Goal: Task Accomplishment & Management: Manage account settings

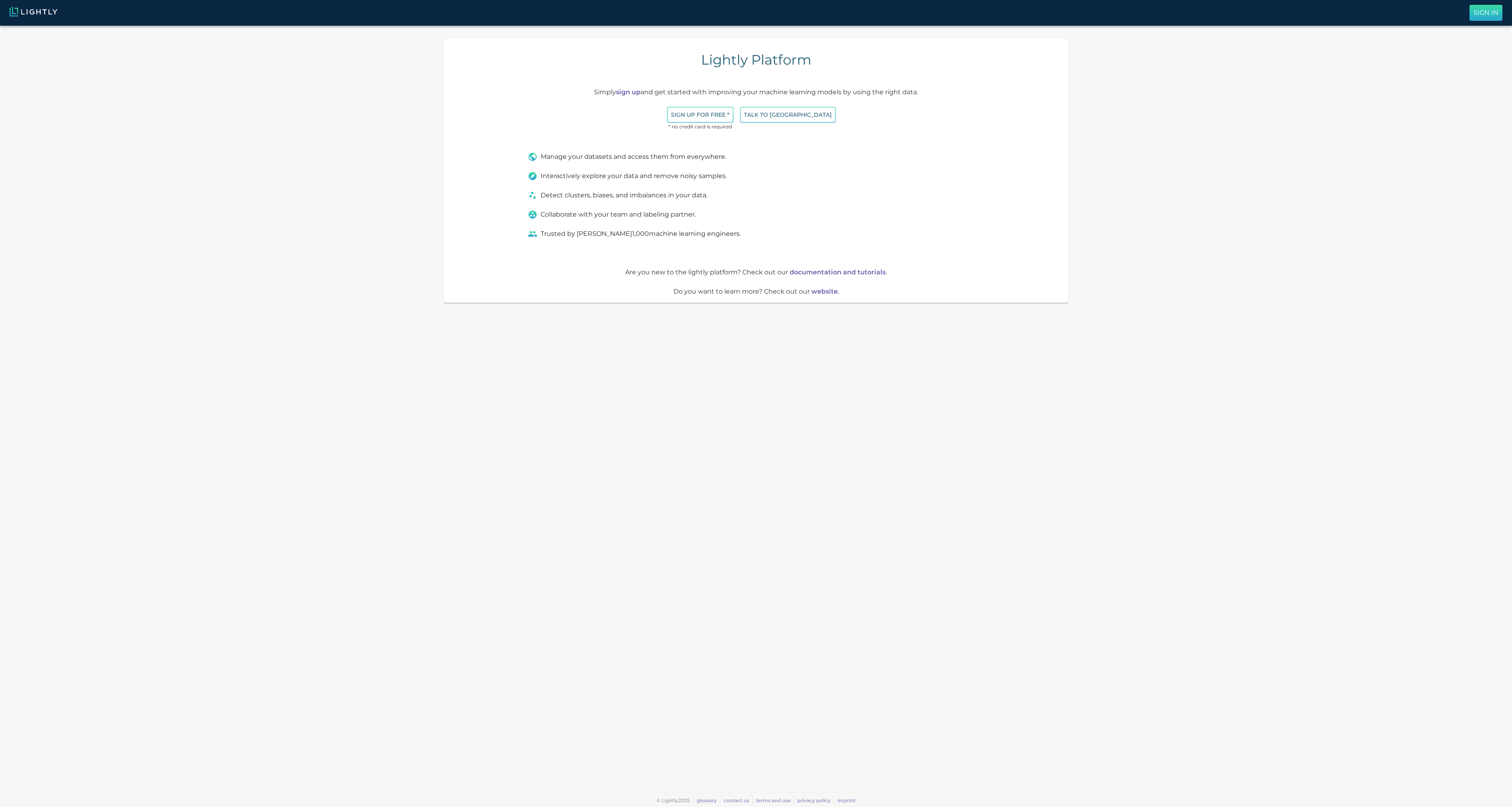
click at [1493, 8] on button "Sign In" at bounding box center [1486, 12] width 33 height 16
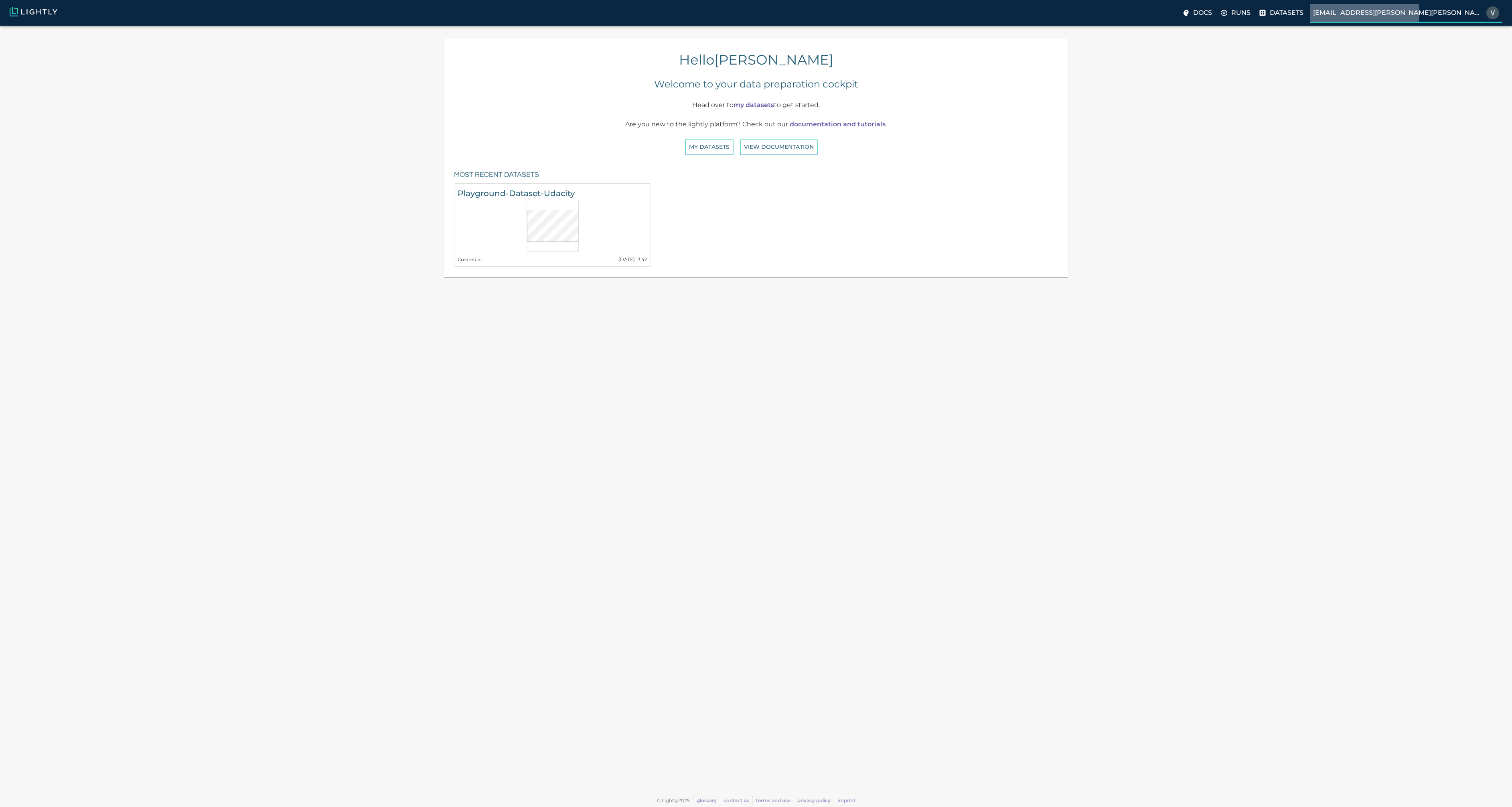
click at [1430, 12] on p "[EMAIL_ADDRESS][PERSON_NAME][PERSON_NAME][DOMAIN_NAME]" at bounding box center [1398, 13] width 170 height 9
click at [1460, 32] on p "Preferences" at bounding box center [1465, 35] width 50 height 9
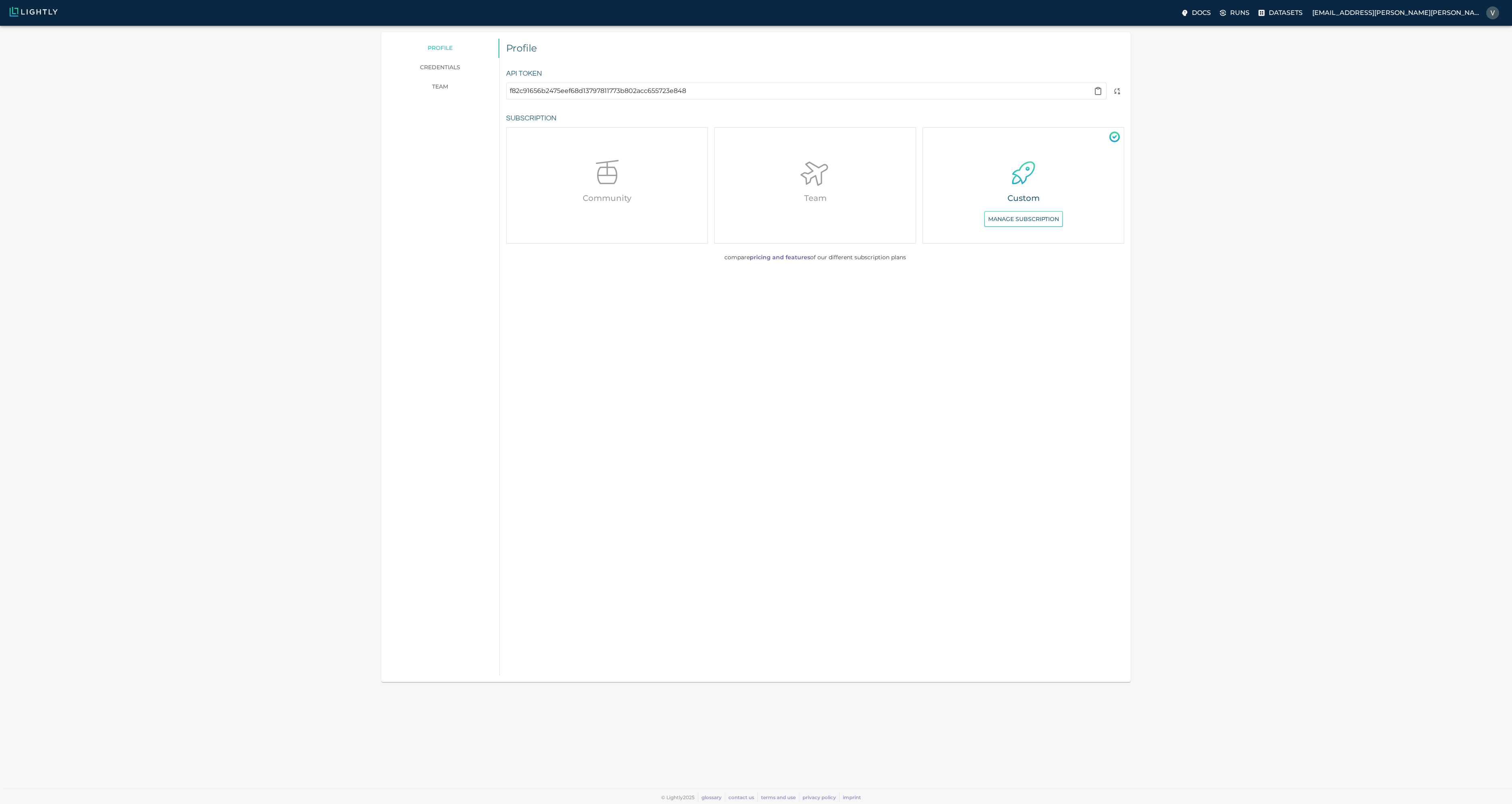
click at [448, 70] on link "credentials" at bounding box center [440, 67] width 118 height 19
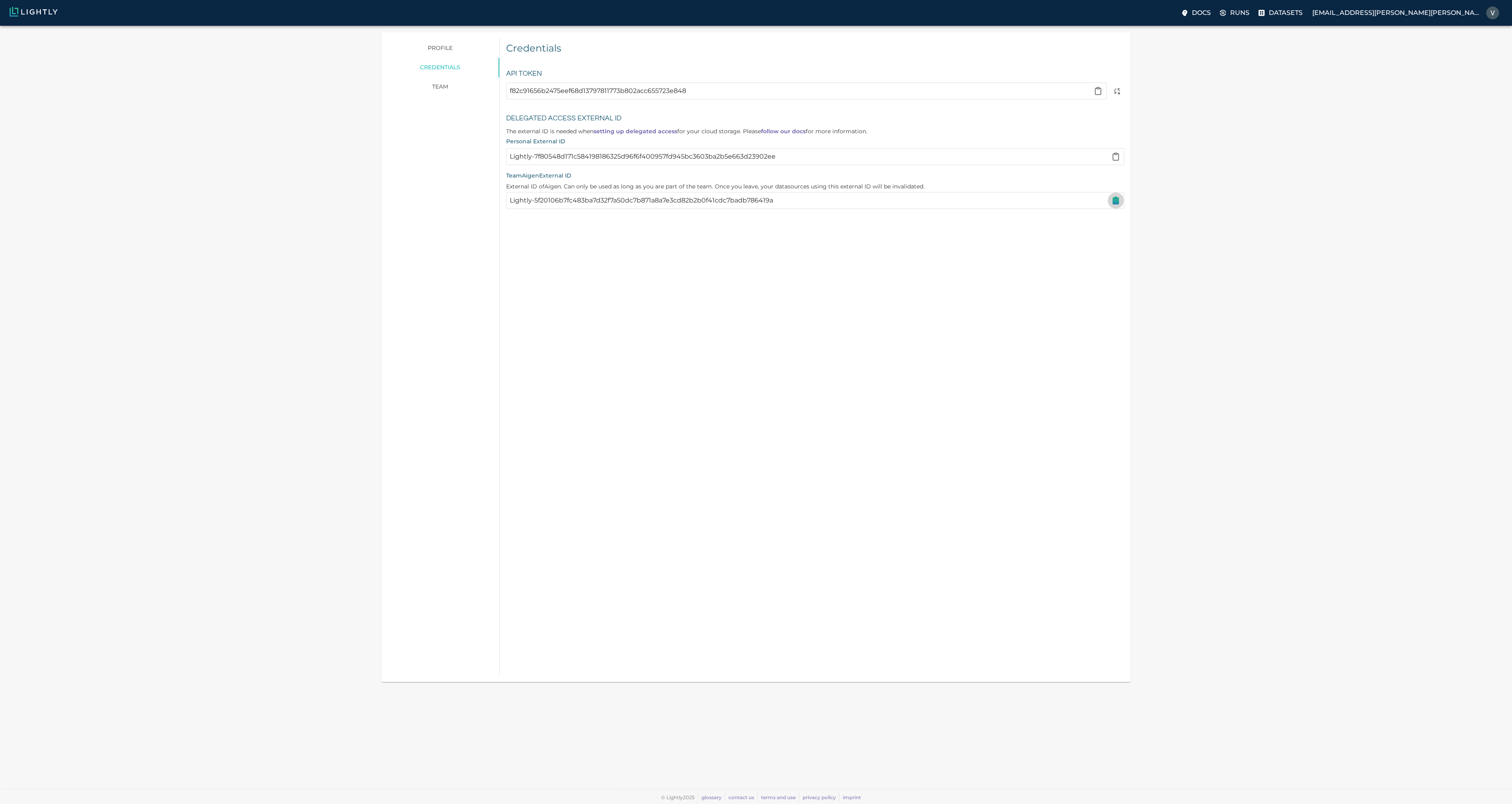
click at [1112, 200] on icon "button" at bounding box center [1115, 200] width 9 height 9
click at [1118, 202] on icon "button" at bounding box center [1116, 200] width 6 height 6
click at [1103, 92] on icon "button" at bounding box center [1098, 91] width 9 height 9
click at [1112, 201] on icon "button" at bounding box center [1115, 200] width 9 height 9
